Goal: Information Seeking & Learning: Stay updated

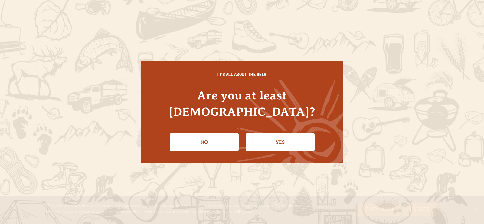
click at [286, 134] on link "Yes" at bounding box center [280, 142] width 69 height 18
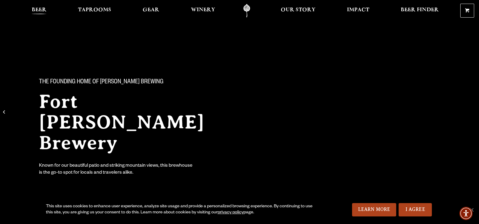
click at [38, 10] on span "Beer" at bounding box center [39, 10] width 15 height 5
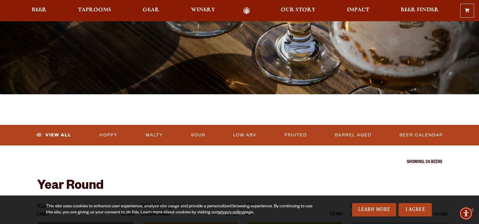
scroll to position [113, 0]
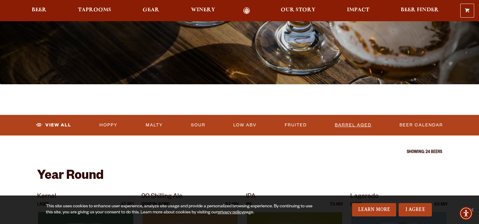
click at [352, 125] on link "Barrel Aged" at bounding box center [353, 125] width 41 height 14
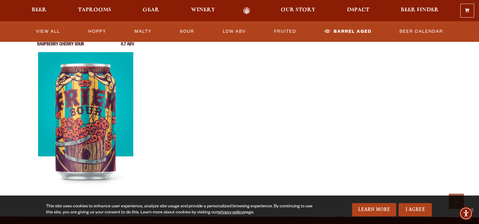
scroll to position [55, 0]
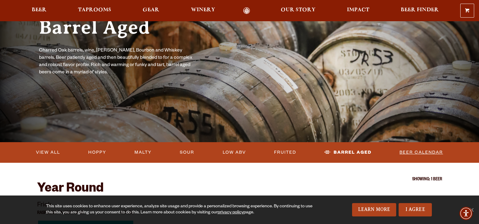
click at [429, 153] on link "Beer Calendar" at bounding box center [421, 152] width 48 height 14
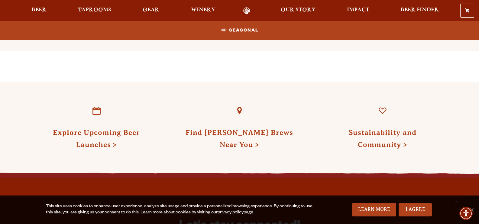
scroll to position [666, 0]
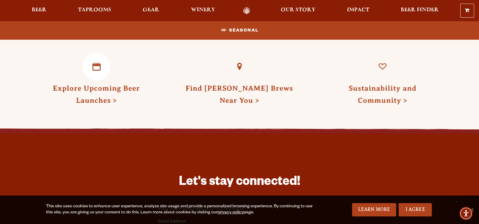
click at [105, 90] on link "Explore Upcoming Beer Launches" at bounding box center [96, 94] width 87 height 20
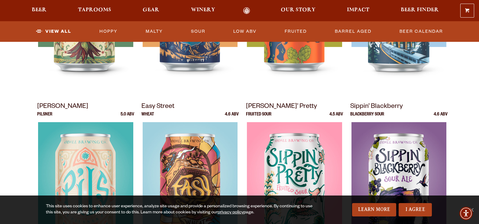
scroll to position [33, 0]
